Goal: Check status: Check status

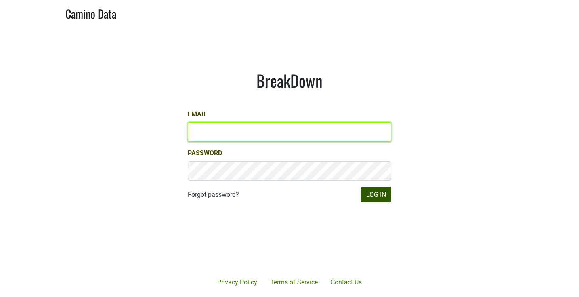
type input "brandon@slodownwines.com"
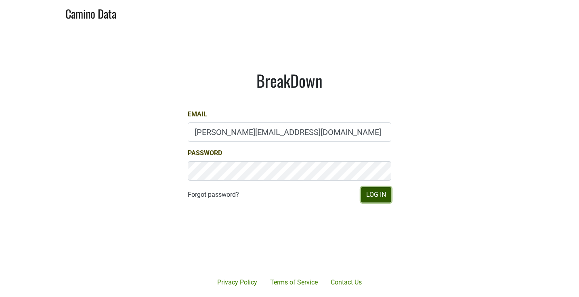
click at [371, 195] on button "Log In" at bounding box center [376, 194] width 30 height 15
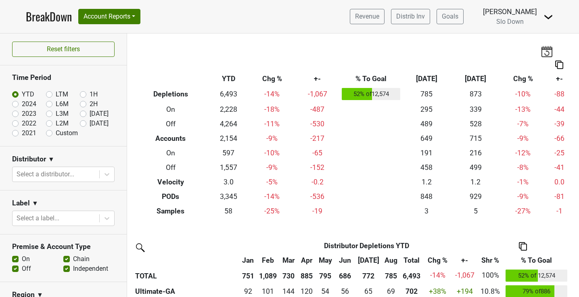
scroll to position [2, 0]
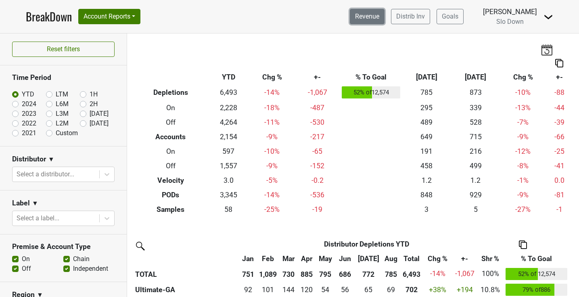
click at [375, 19] on link "Revenue" at bounding box center [367, 16] width 35 height 15
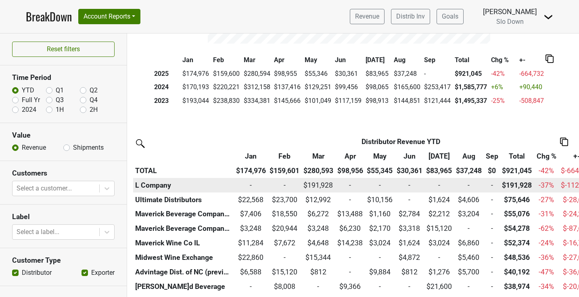
scroll to position [163, 0]
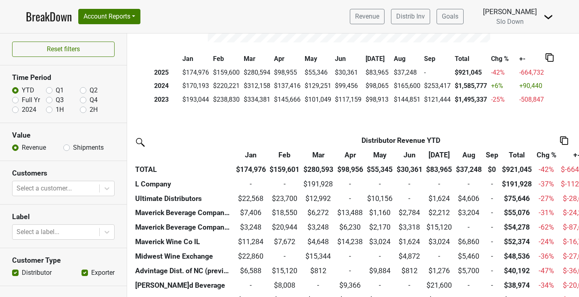
click at [10, 100] on section "Time Period YTD Q1 Q2 Full Yr Q3 Q4 2024 1H 2H" at bounding box center [63, 93] width 127 height 57
click at [22, 112] on label "2024" at bounding box center [29, 110] width 15 height 10
click at [15, 112] on input "2024" at bounding box center [15, 109] width 6 height 8
radio input "true"
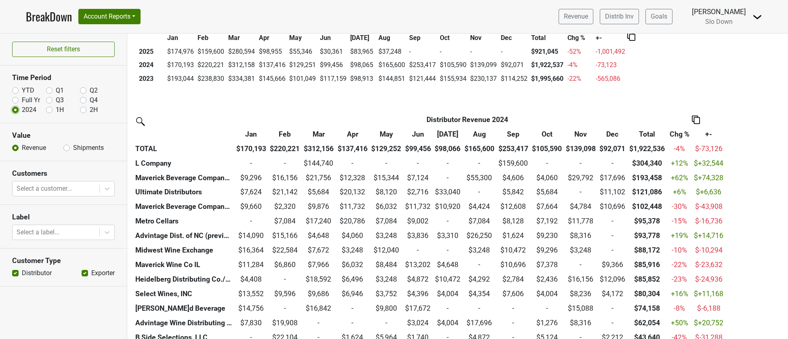
scroll to position [92, 0]
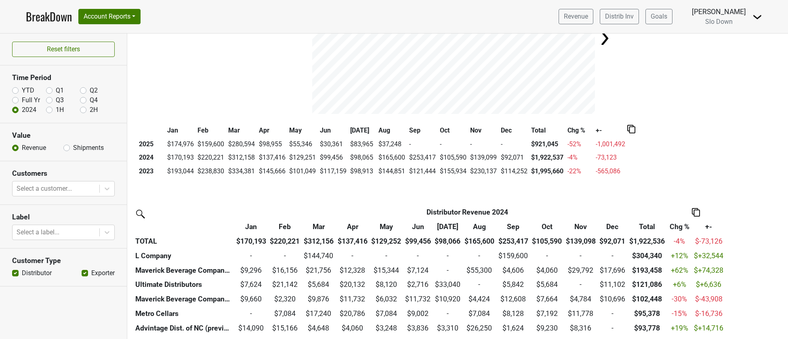
click at [22, 91] on label "YTD" at bounding box center [28, 91] width 13 height 10
click at [15, 91] on input "YTD" at bounding box center [15, 90] width 6 height 8
radio input "true"
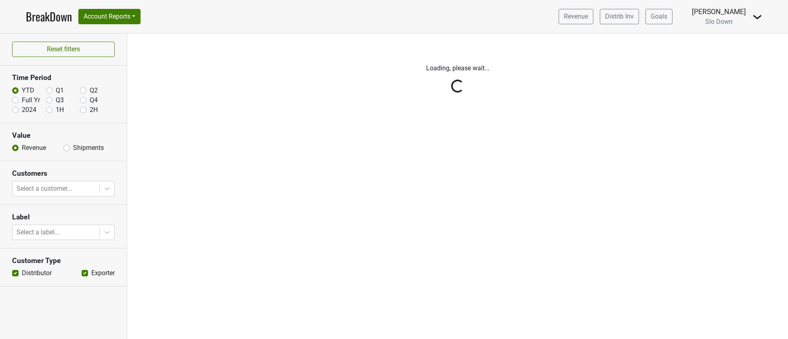
click at [17, 107] on div "Reset filters Time Period YTD Q1 Q2 Full Yr Q3 Q4 2024 1H 2H Value Revenue Ship…" at bounding box center [63, 186] width 127 height 305
click at [17, 111] on div "Reset filters Time Period YTD Q1 Q2 Full Yr Q3 Q4 2024 1H 2H Value Revenue Ship…" at bounding box center [63, 186] width 127 height 305
click at [16, 109] on div "Reset filters Time Period YTD Q1 Q2 Full Yr Q3 Q4 2024 1H 2H Value Revenue Ship…" at bounding box center [63, 186] width 127 height 305
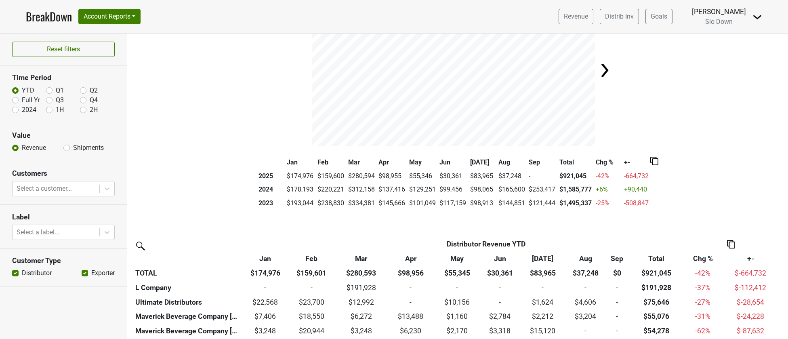
scroll to position [235, 0]
